Goal: Task Accomplishment & Management: Manage account settings

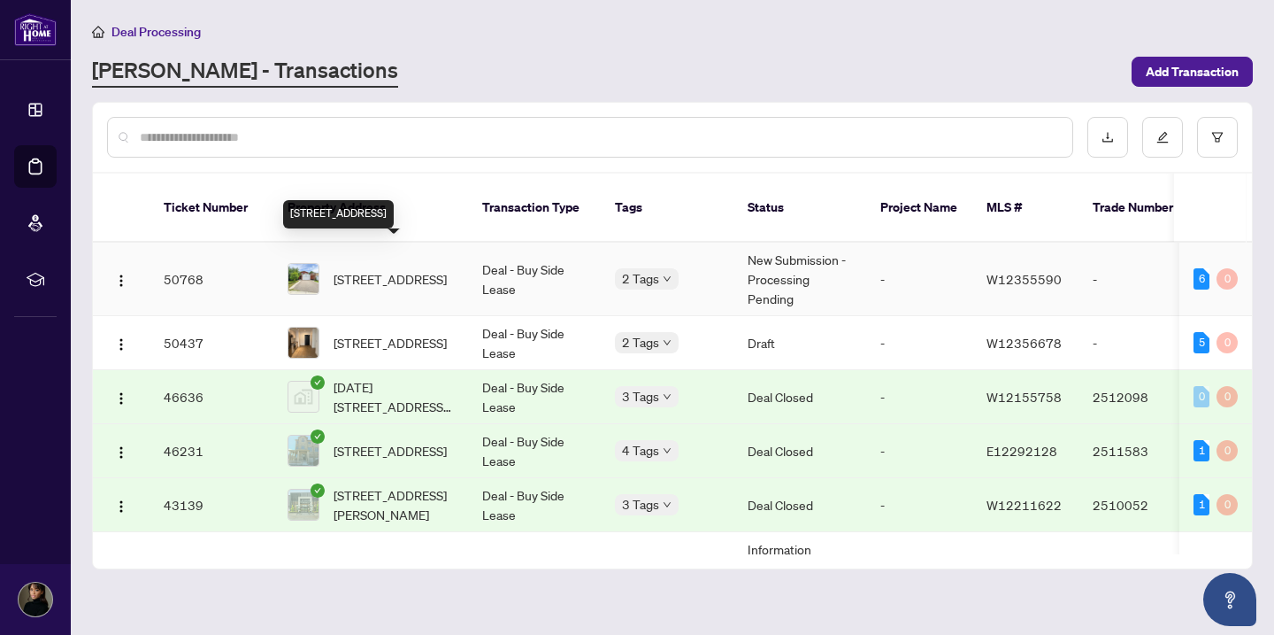
click at [393, 269] on span "[STREET_ADDRESS]" at bounding box center [390, 278] width 113 height 19
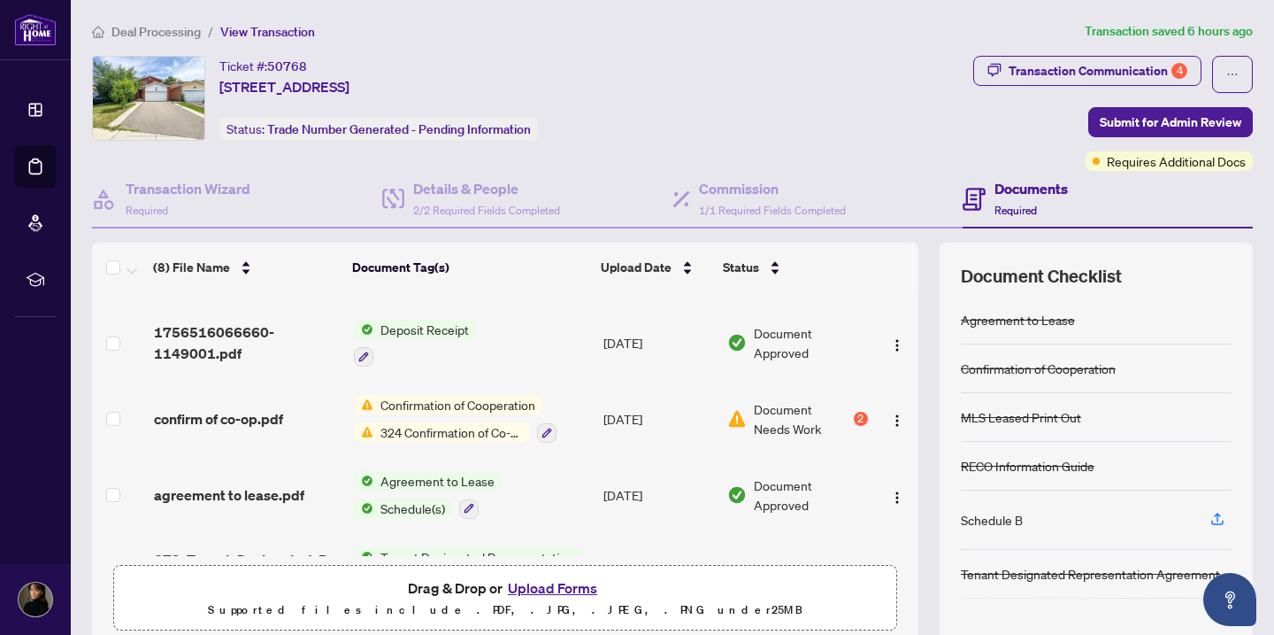
scroll to position [262, 0]
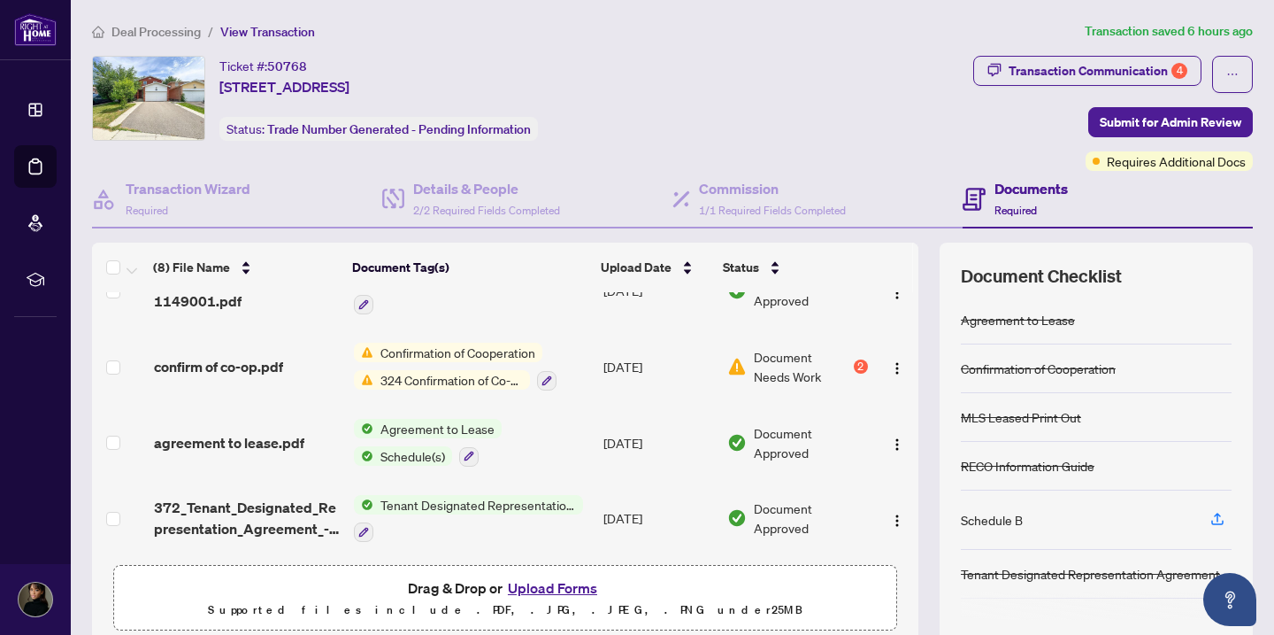
click at [410, 381] on span "324 Confirmation of Co-operation and Representation - Tenant/Landlord" at bounding box center [451, 379] width 157 height 19
click at [768, 368] on span "Document Needs Work" at bounding box center [802, 366] width 96 height 39
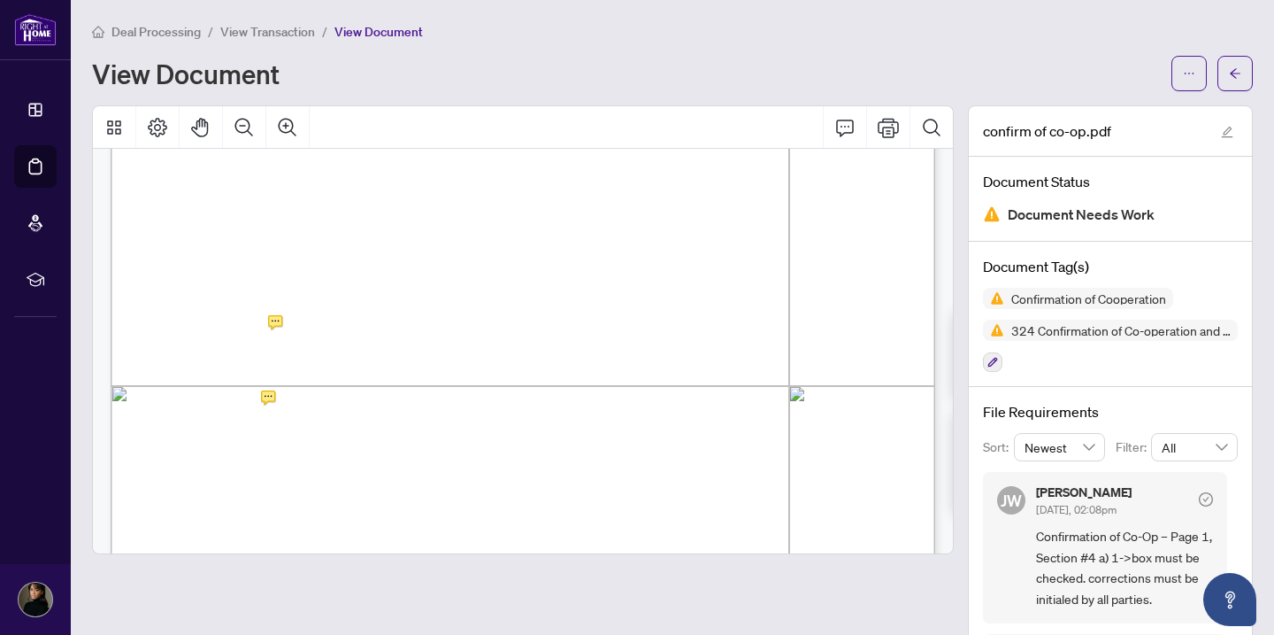
scroll to position [612, 0]
click at [1209, 75] on div at bounding box center [1212, 73] width 81 height 35
click at [1186, 71] on icon "ellipsis" at bounding box center [1189, 73] width 12 height 12
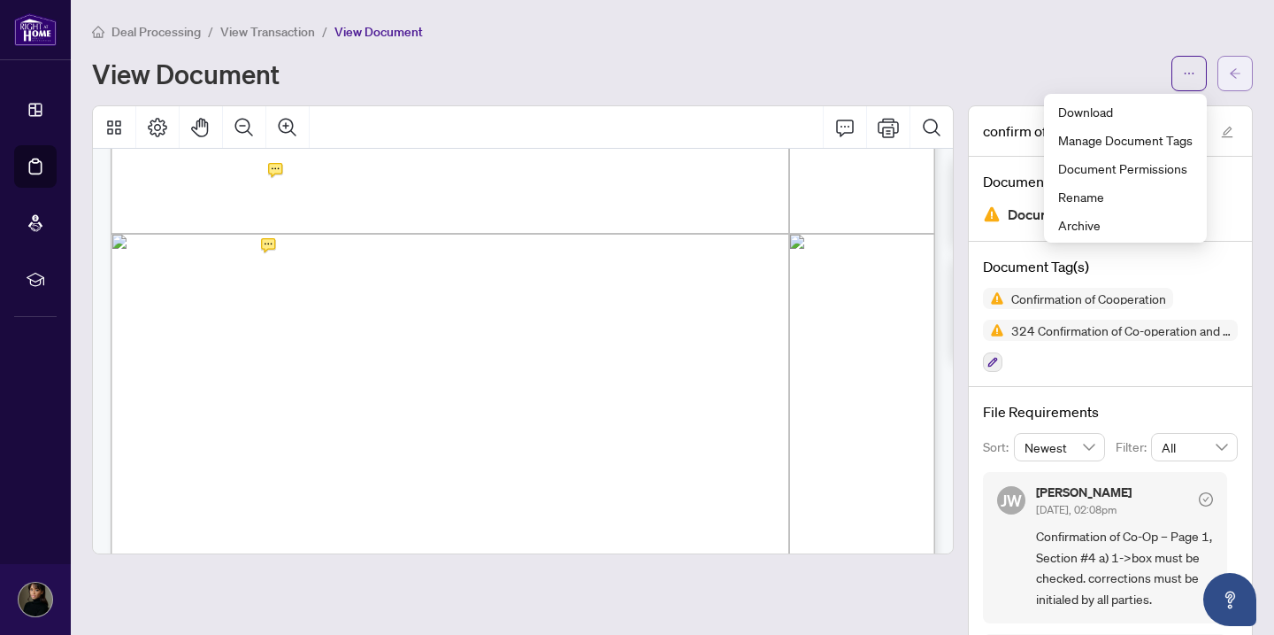
click at [1225, 85] on button "button" at bounding box center [1235, 73] width 35 height 35
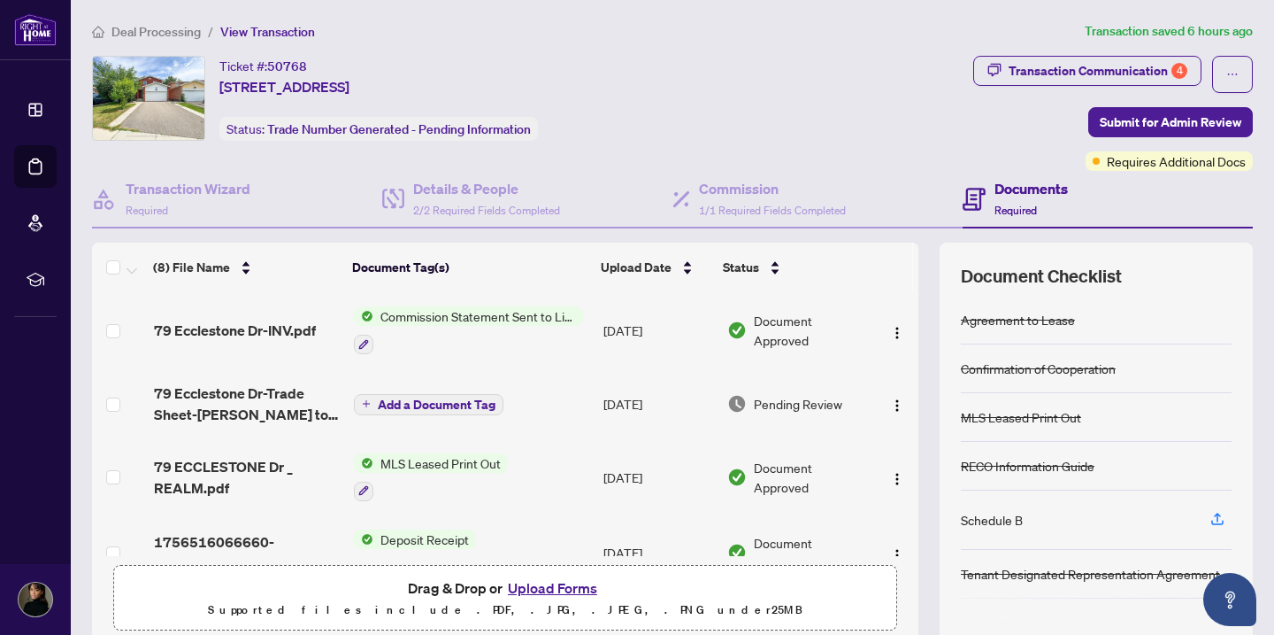
click at [525, 412] on td "Add a Document Tag" at bounding box center [472, 403] width 250 height 71
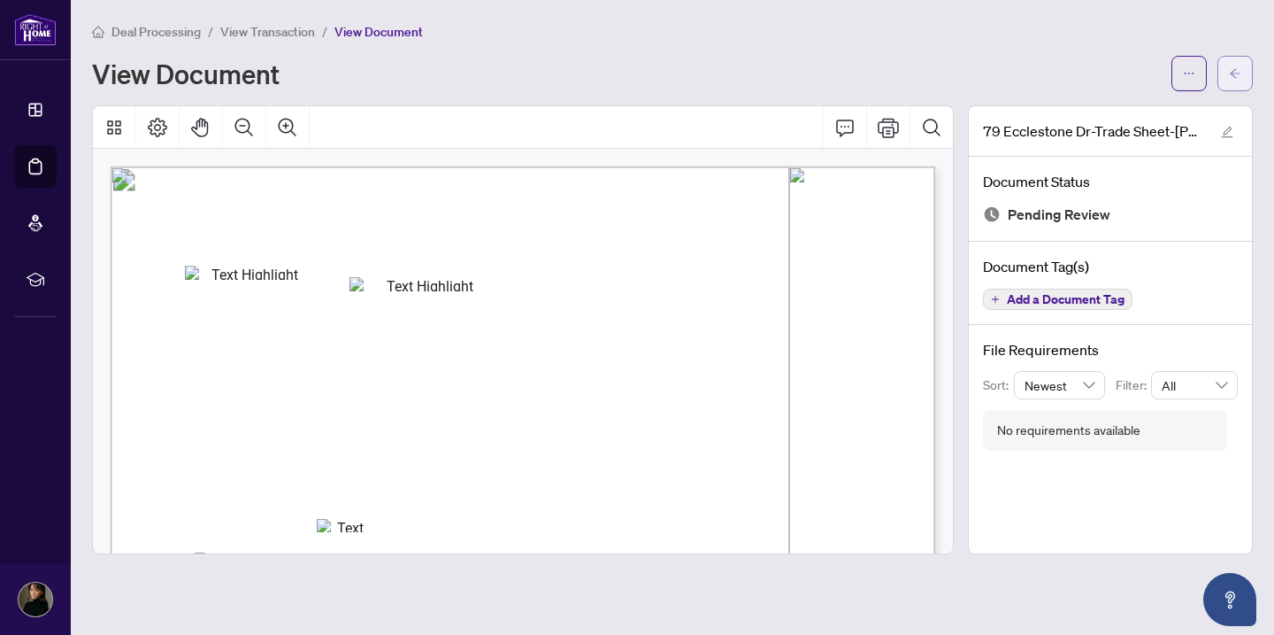
click at [1220, 79] on button "button" at bounding box center [1235, 73] width 35 height 35
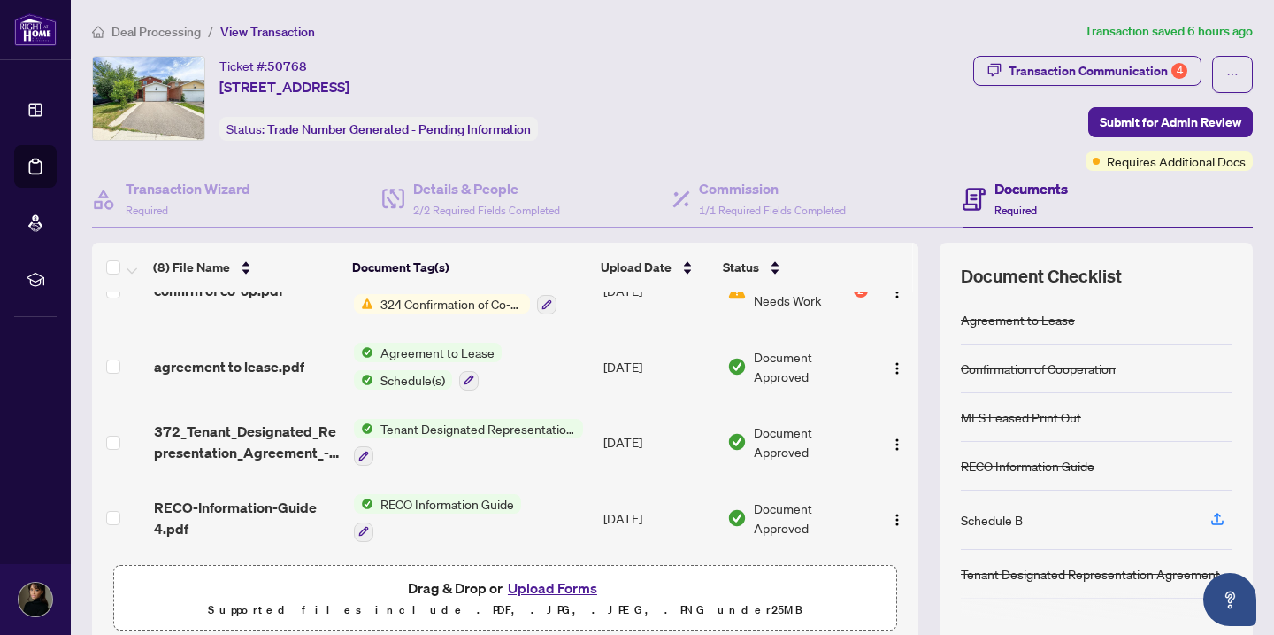
scroll to position [251, 0]
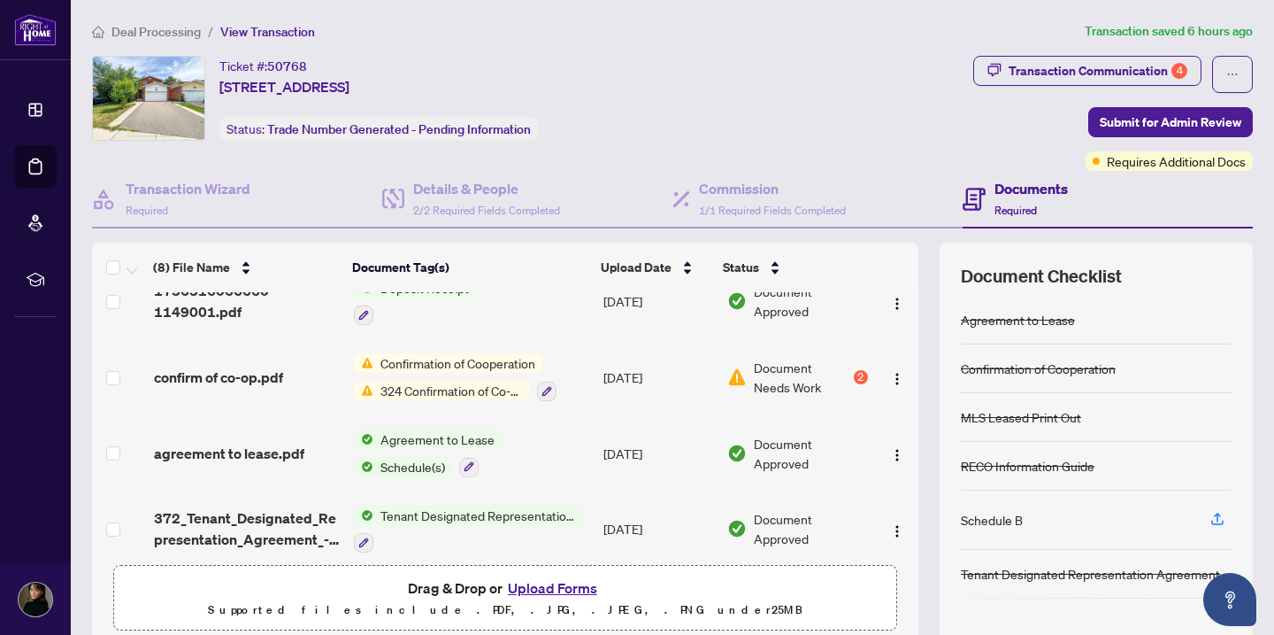
click at [495, 360] on span "Confirmation of Cooperation" at bounding box center [457, 362] width 169 height 19
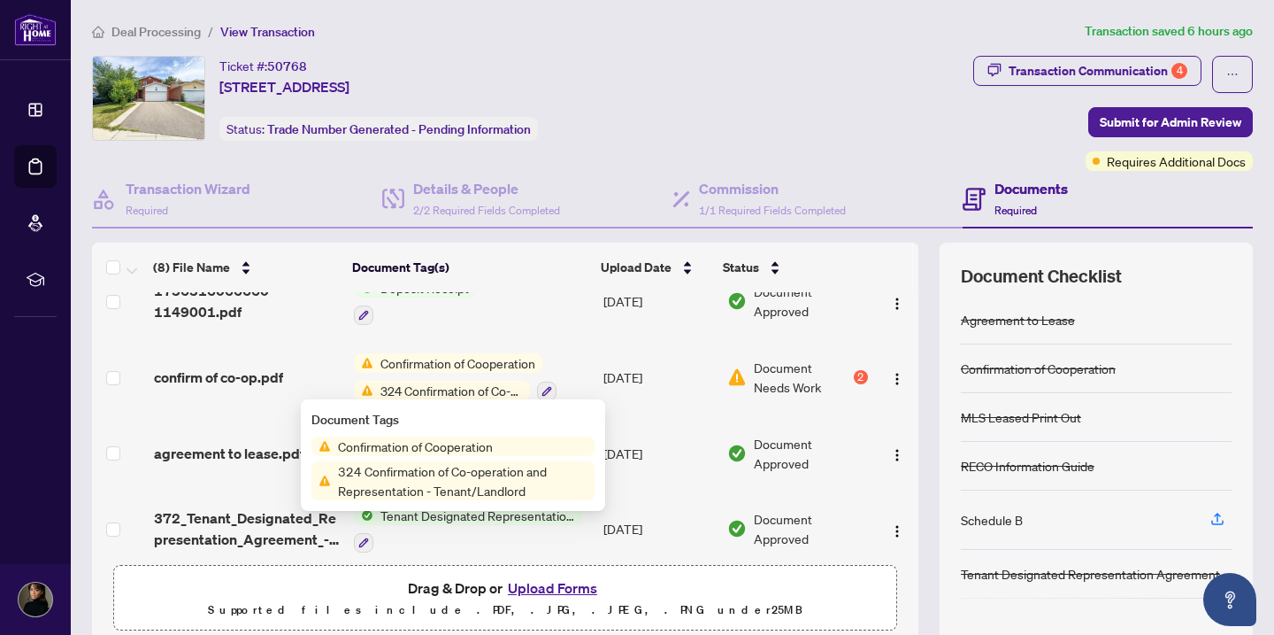
click at [485, 362] on span "Confirmation of Cooperation" at bounding box center [457, 362] width 169 height 19
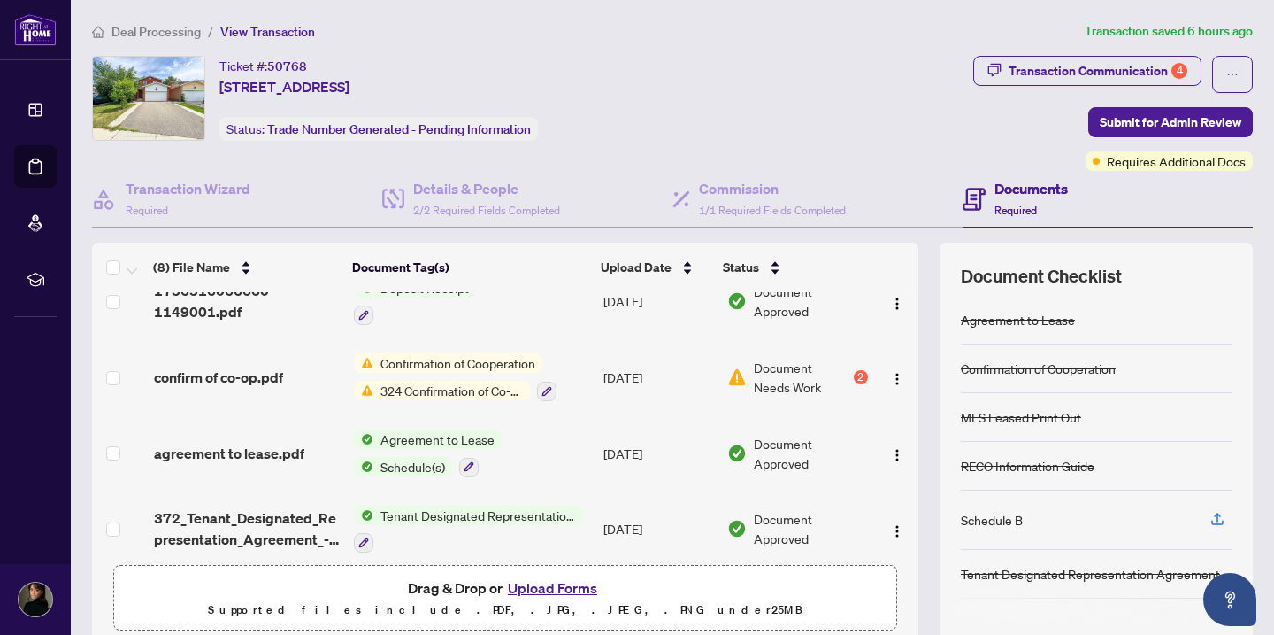
click at [427, 384] on span "324 Confirmation of Co-operation and Representation - Tenant/Landlord" at bounding box center [451, 390] width 157 height 19
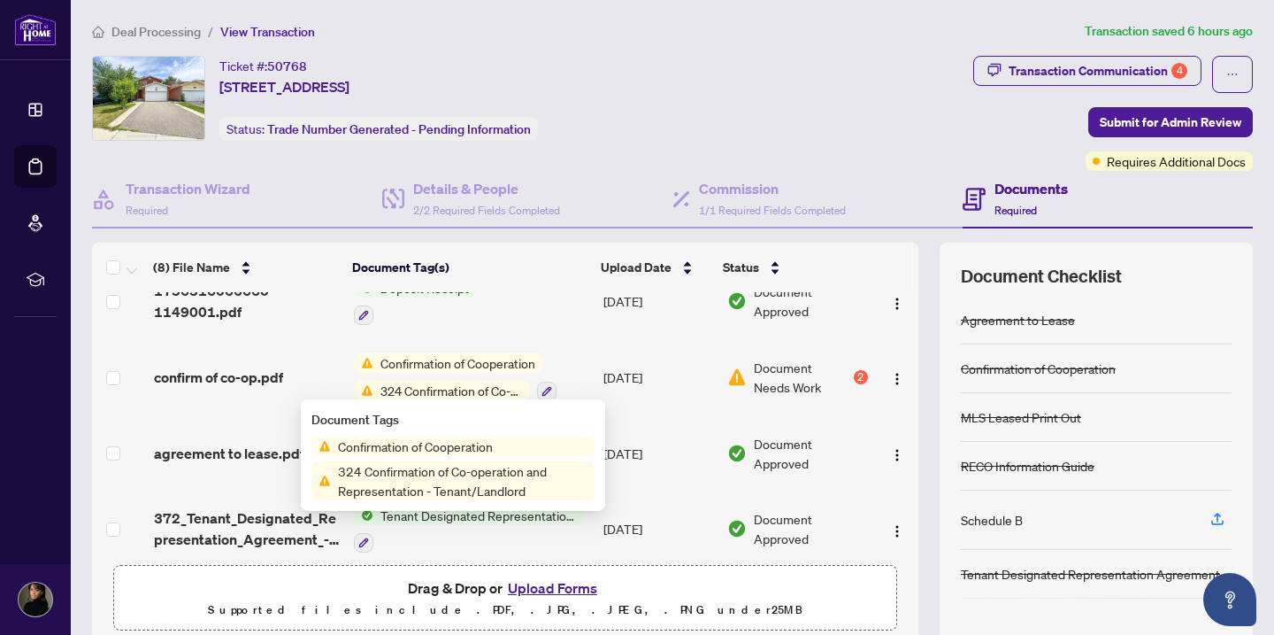
click at [190, 376] on span "confirm of co-op.pdf" at bounding box center [218, 376] width 129 height 21
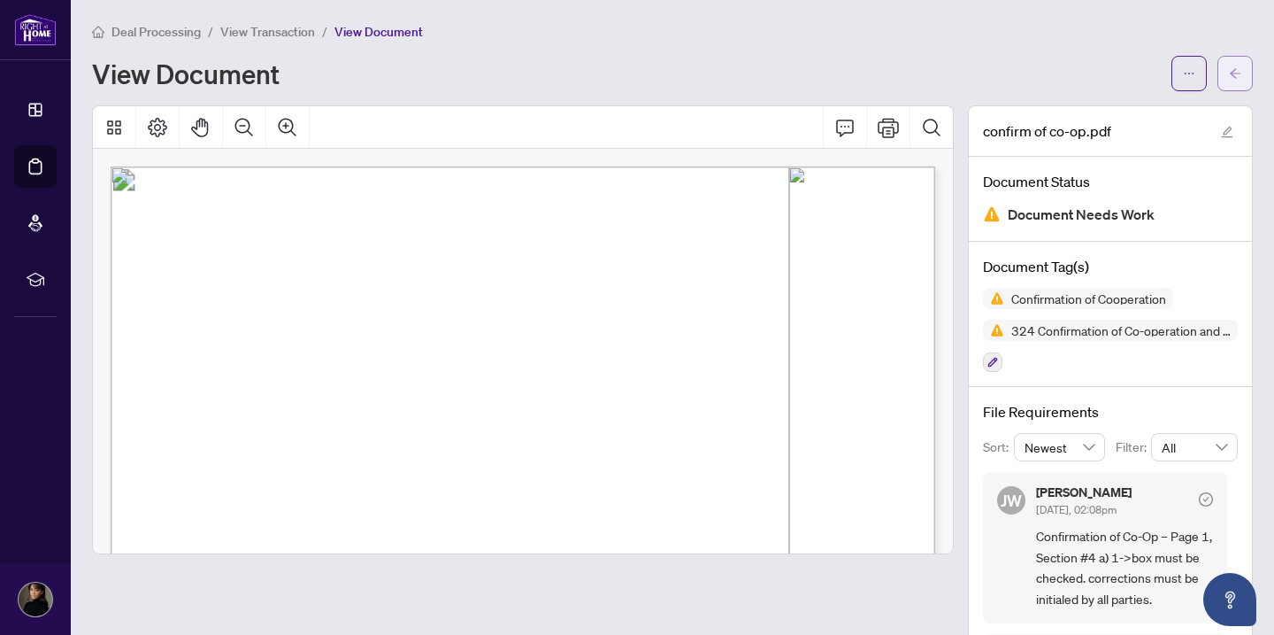
click at [1228, 81] on button "button" at bounding box center [1235, 73] width 35 height 35
